Goal: Information Seeking & Learning: Understand process/instructions

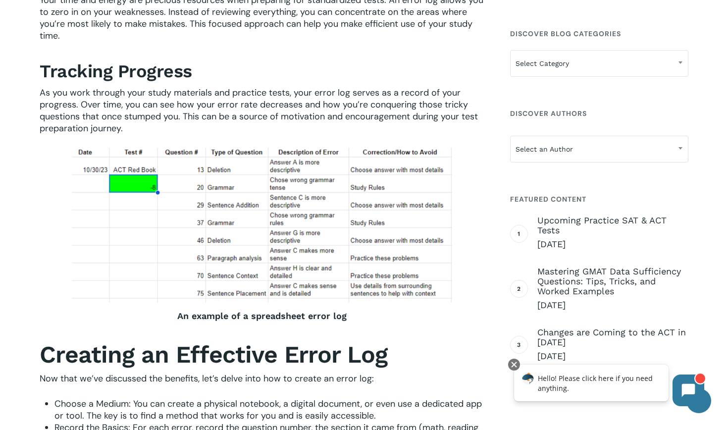
scroll to position [630, 0]
drag, startPoint x: 61, startPoint y: 149, endPoint x: 317, endPoint y: 231, distance: 268.5
click at [318, 231] on div at bounding box center [262, 224] width 444 height 155
click at [268, 317] on strong "An example of a spreadsheet error log" at bounding box center [261, 315] width 169 height 10
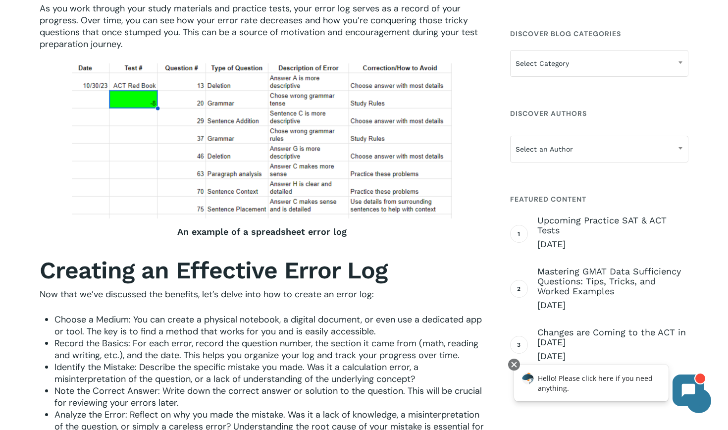
scroll to position [714, 0]
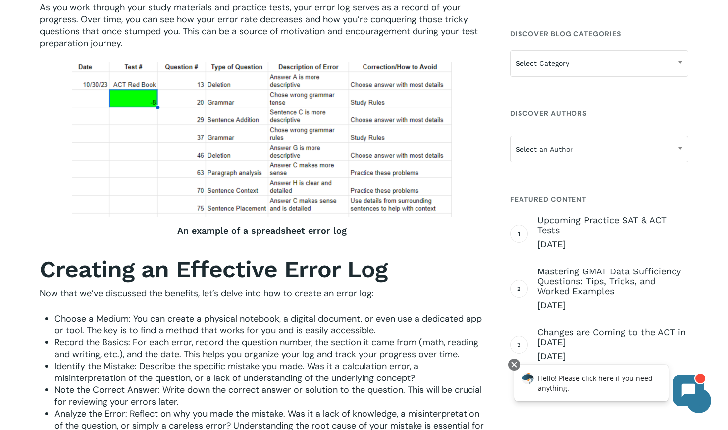
click at [78, 69] on img at bounding box center [262, 139] width 380 height 155
drag, startPoint x: 73, startPoint y: 65, endPoint x: 82, endPoint y: 65, distance: 8.4
click at [441, 65] on img at bounding box center [262, 139] width 380 height 155
click at [416, 101] on img at bounding box center [262, 139] width 380 height 155
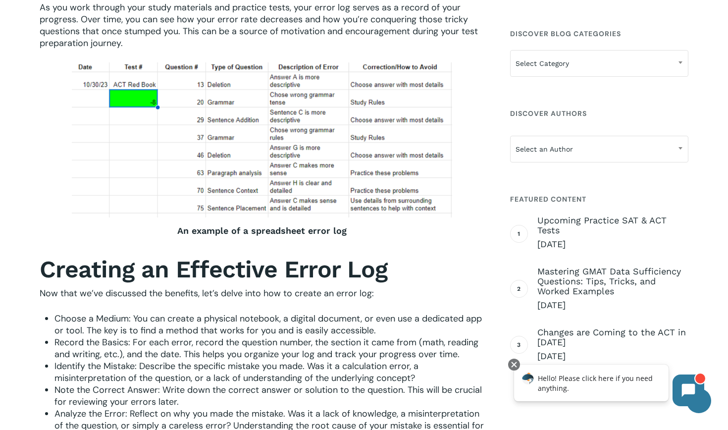
click at [412, 102] on img at bounding box center [262, 139] width 380 height 155
drag, startPoint x: 435, startPoint y: 211, endPoint x: 80, endPoint y: 67, distance: 383.8
